Goal: Navigation & Orientation: Find specific page/section

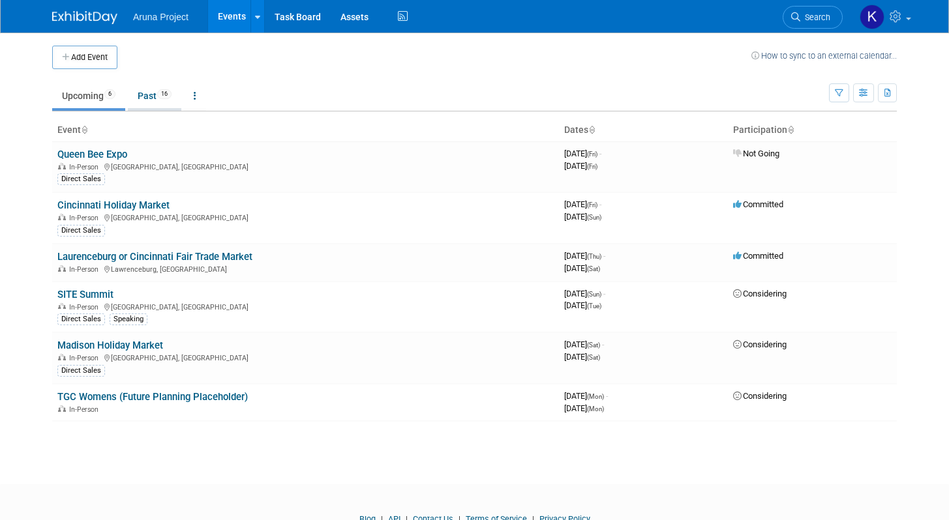
click at [138, 98] on link "Past 16" at bounding box center [154, 95] width 53 height 25
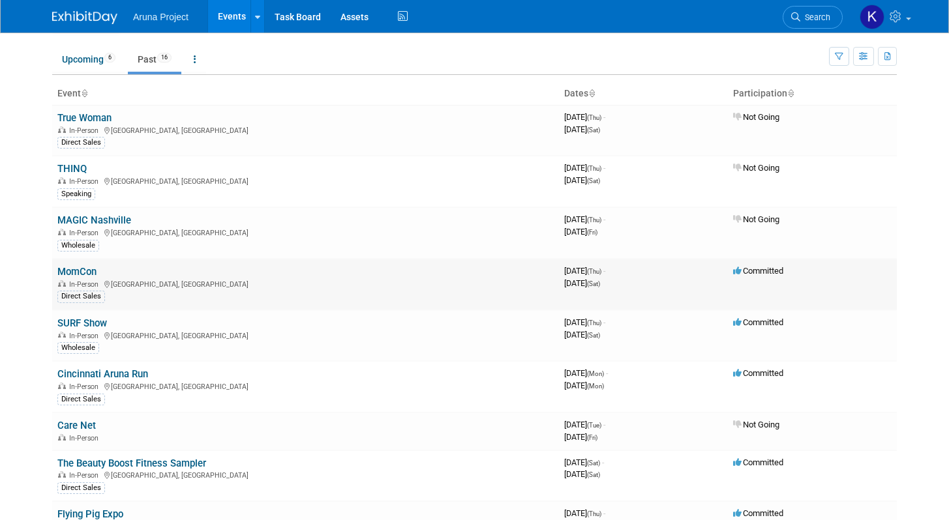
scroll to position [201, 0]
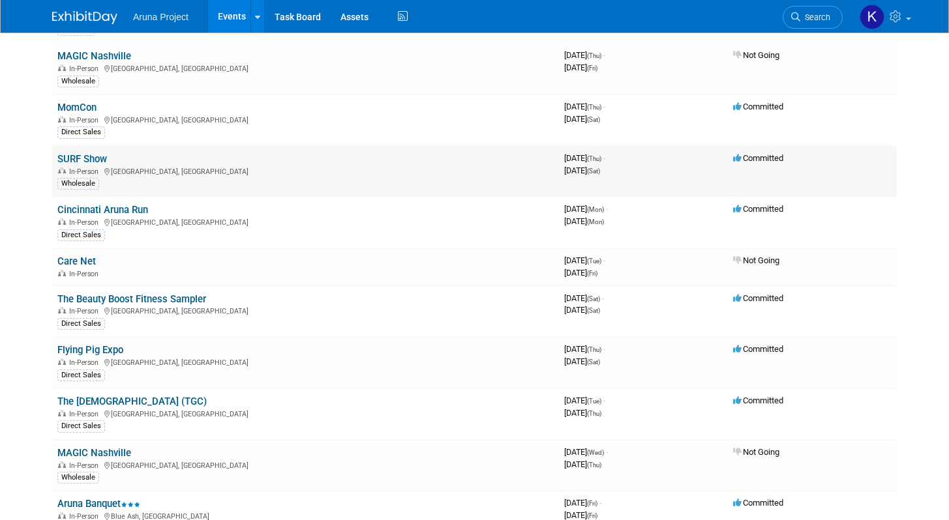
click at [89, 156] on link "SURF Show" at bounding box center [82, 159] width 50 height 12
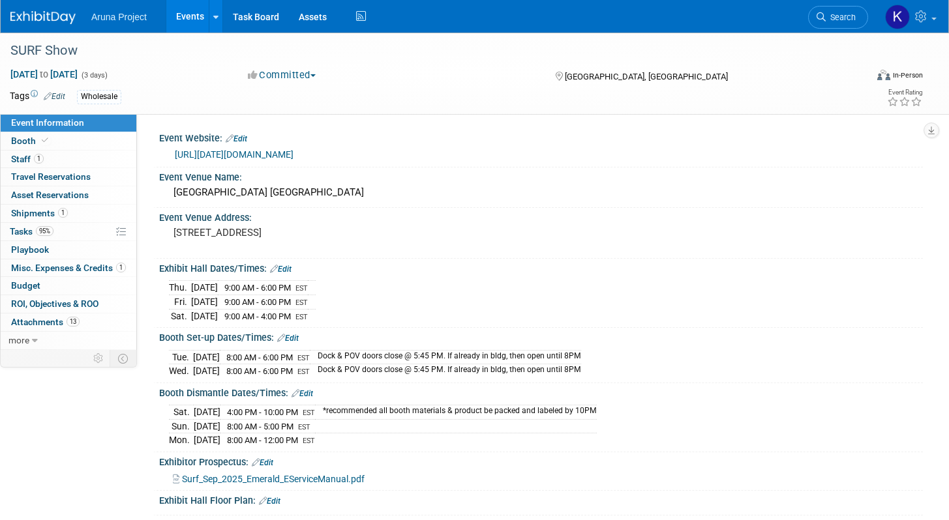
click at [235, 157] on link "https://september2025.smallworldlabs.com/home" at bounding box center [234, 154] width 119 height 10
